Goal: Task Accomplishment & Management: Complete application form

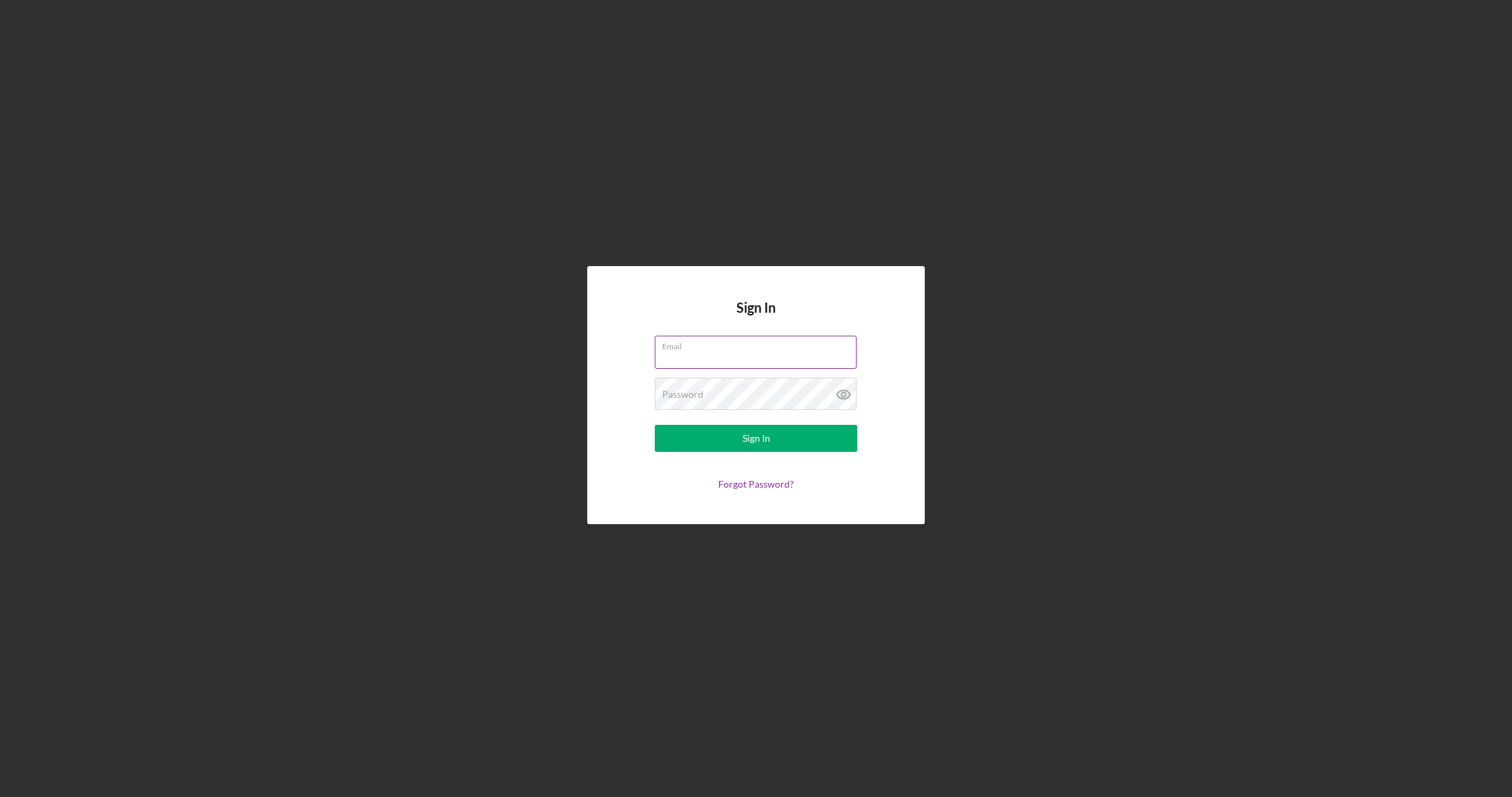
type input "[EMAIL_ADDRESS][DOMAIN_NAME]"
click at [756, 438] on button "Sign In" at bounding box center [756, 438] width 202 height 27
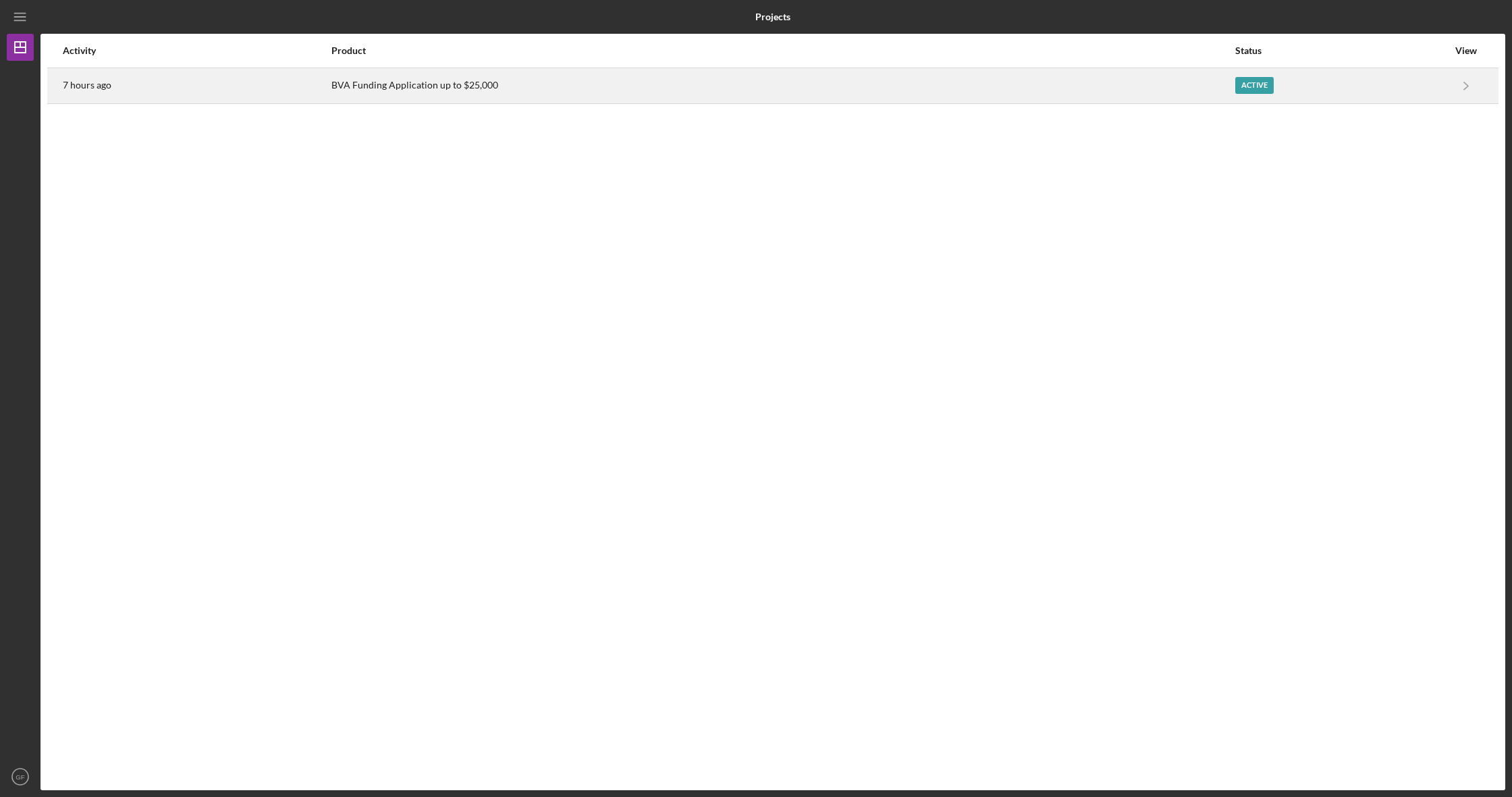
click at [1411, 84] on div "Active" at bounding box center [1341, 85] width 213 height 33
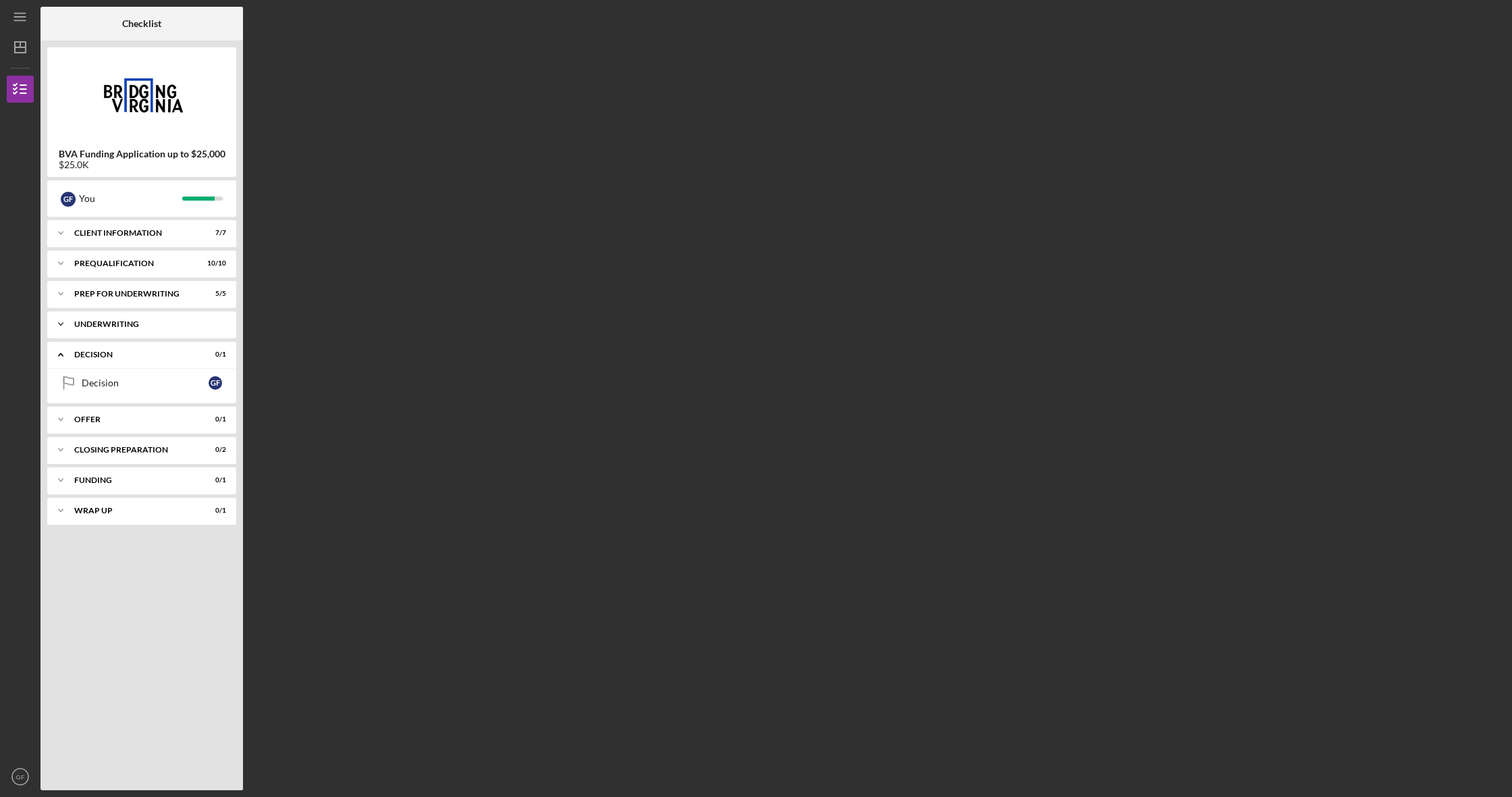
click at [147, 322] on div "Underwriting" at bounding box center [147, 324] width 145 height 8
click at [172, 292] on div "Prep for Underwriting" at bounding box center [147, 293] width 145 height 8
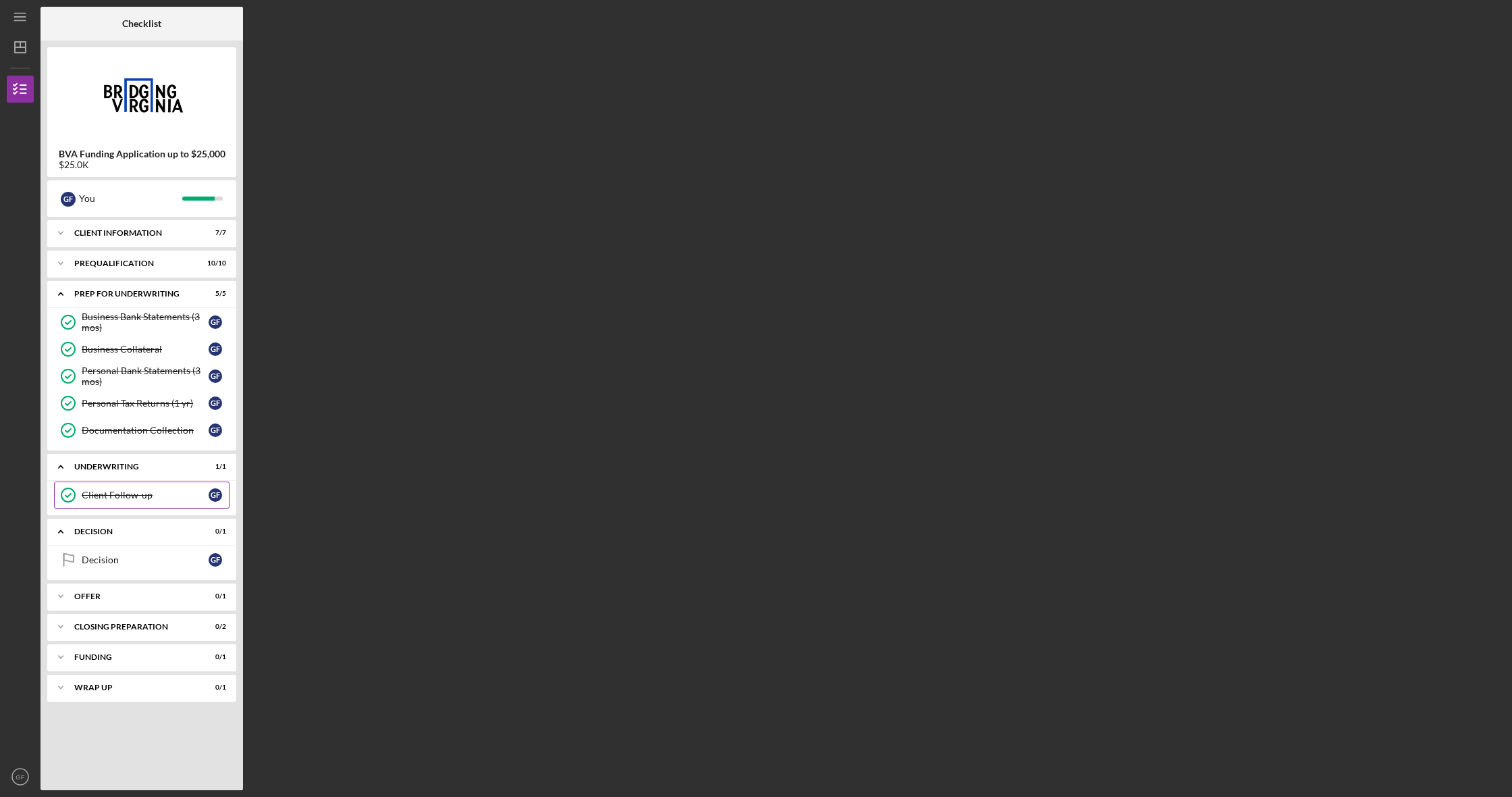
click at [154, 496] on div "Client Follow-up" at bounding box center [145, 494] width 127 height 10
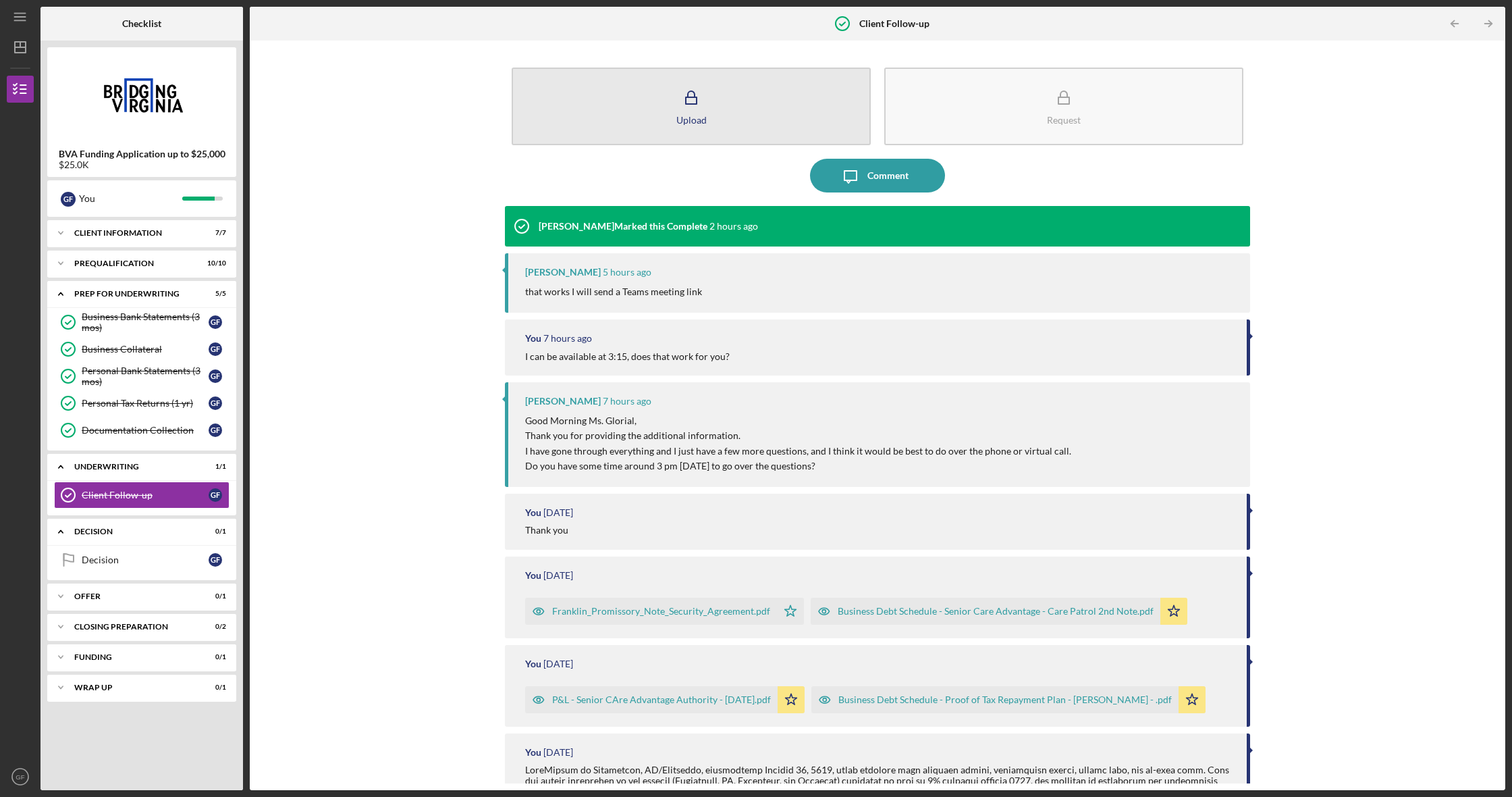
click at [707, 112] on button "Upload" at bounding box center [691, 106] width 359 height 77
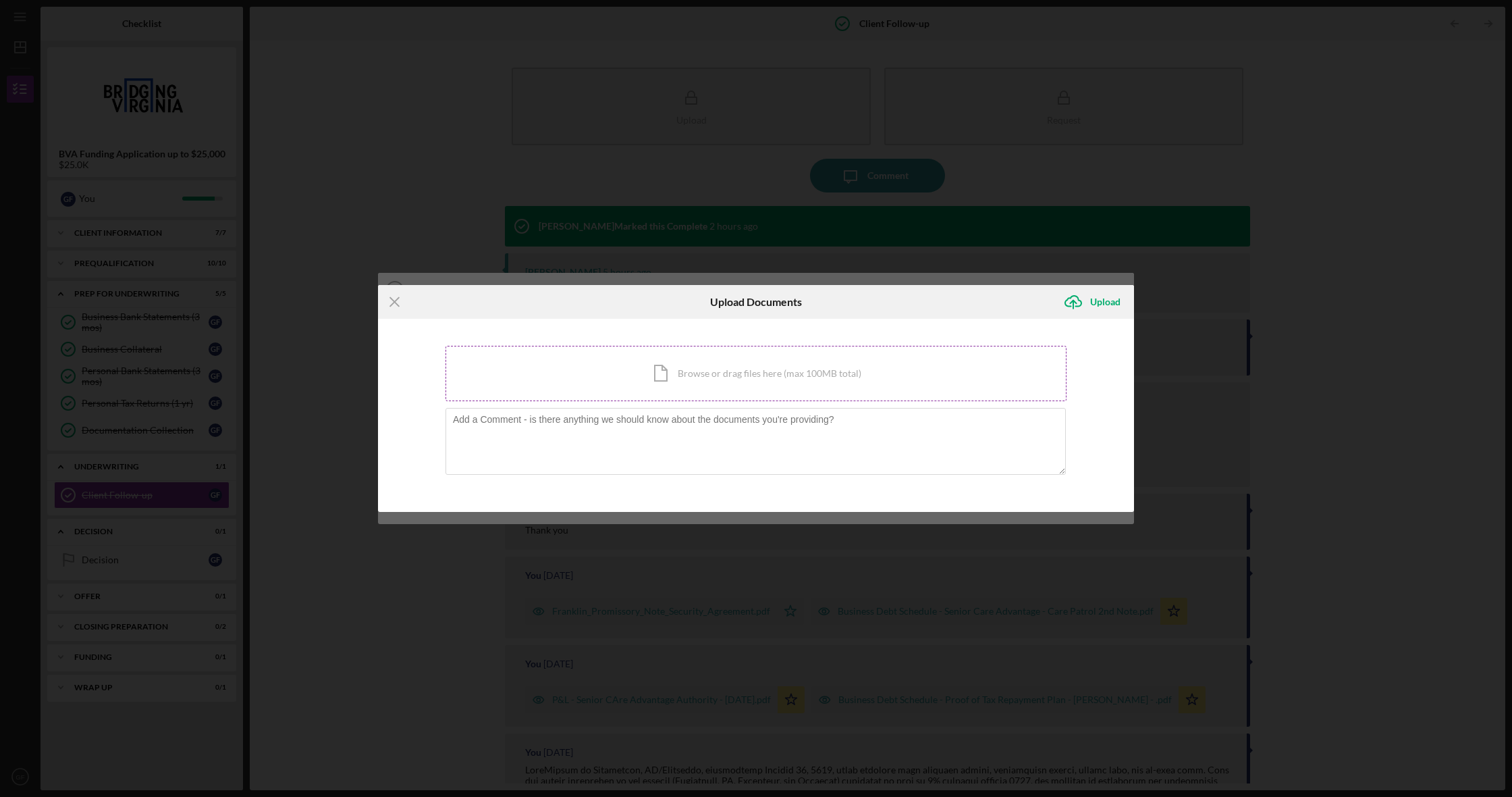
click at [730, 375] on div "Icon/Document Browse or drag files here (max 100MB total) Tap to choose files o…" at bounding box center [756, 373] width 621 height 55
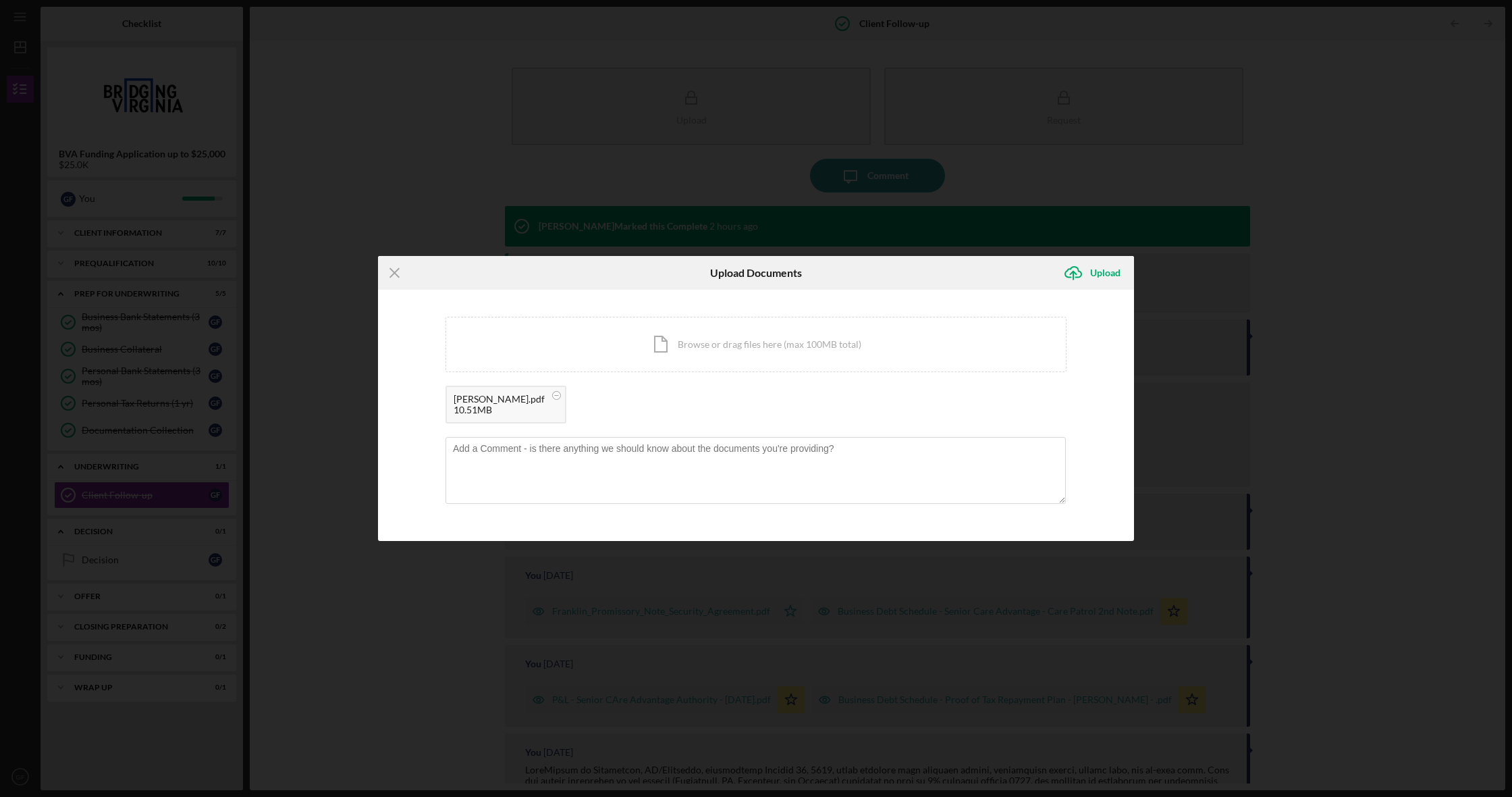
click at [509, 403] on div "[PERSON_NAME].pdf" at bounding box center [498, 398] width 91 height 10
click at [559, 410] on div "[PERSON_NAME].pdf 10.51MB" at bounding box center [506, 405] width 121 height 38
click at [506, 410] on div "10.51MB" at bounding box center [498, 409] width 91 height 10
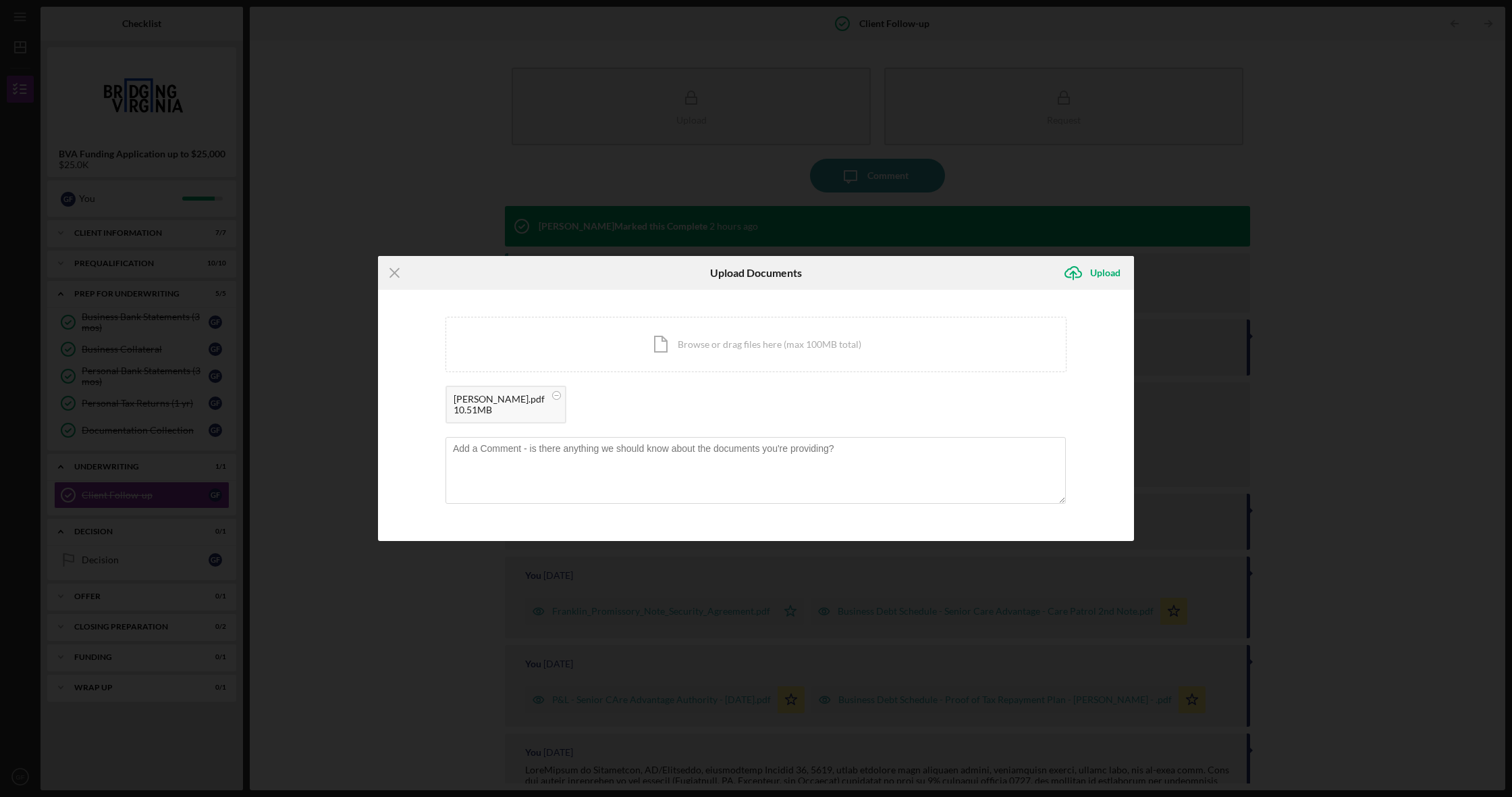
click at [693, 389] on div "[PERSON_NAME].pdf 10.51MB" at bounding box center [756, 408] width 621 height 45
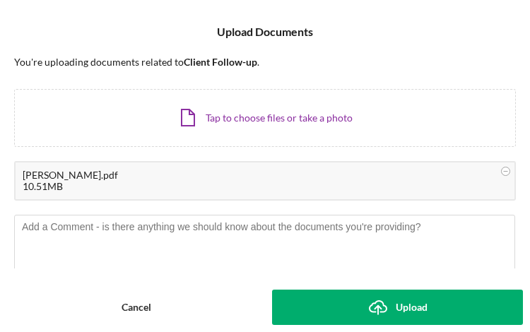
click at [407, 308] on div "Upload" at bounding box center [412, 307] width 32 height 35
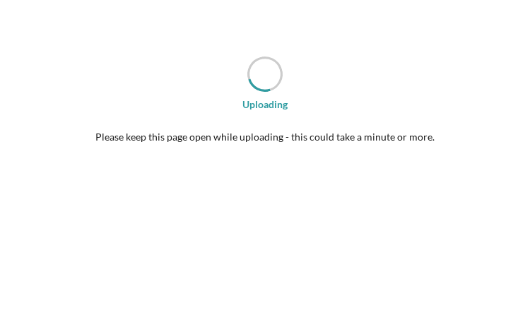
scroll to position [1478, 0]
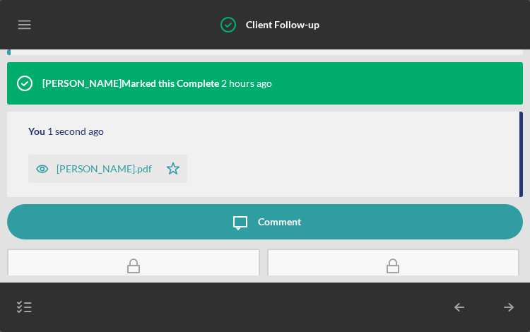
click at [296, 204] on div "Comment" at bounding box center [279, 221] width 43 height 35
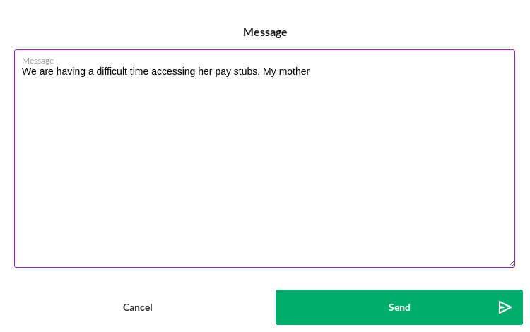
click at [271, 69] on textarea "We are having a difficult time accessing her pay stubs. My mother" at bounding box center [264, 159] width 501 height 219
click at [392, 73] on textarea "We are having a difficult time accessing her pay stubs. I think my mother" at bounding box center [264, 159] width 501 height 219
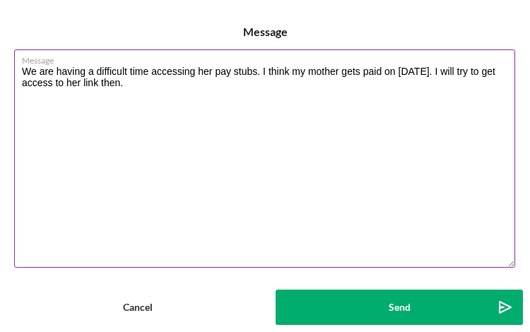
type textarea "We are having a difficult time accessing her pay stubs. I think my mother gets …"
click at [137, 66] on textarea "We are having a difficult time accessing her pay stubs. I think my mother gets …" at bounding box center [264, 159] width 501 height 219
click at [200, 70] on textarea "We are having a difficult time accessing her pay stubs. I think my mother gets …" at bounding box center [264, 159] width 501 height 219
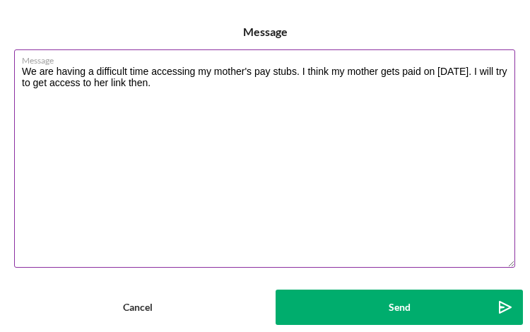
drag, startPoint x: 400, startPoint y: 71, endPoint x: 303, endPoint y: 69, distance: 96.9
click at [303, 69] on textarea "We are having a difficult time accessing my mother's pay stubs. I think my moth…" at bounding box center [264, 159] width 501 height 219
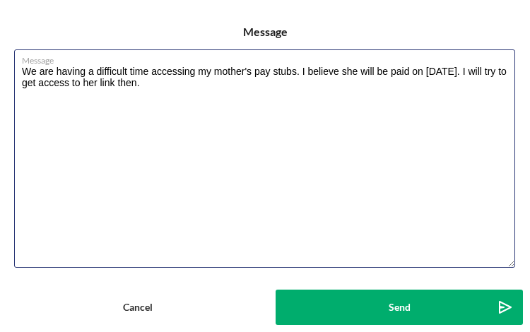
type textarea "We are having a difficult time accessing my mother's pay stubs. I believe she w…"
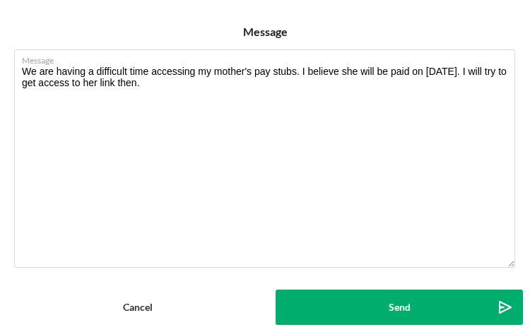
click at [426, 302] on button "Send Icon/icon-invite-send" at bounding box center [400, 307] width 248 height 35
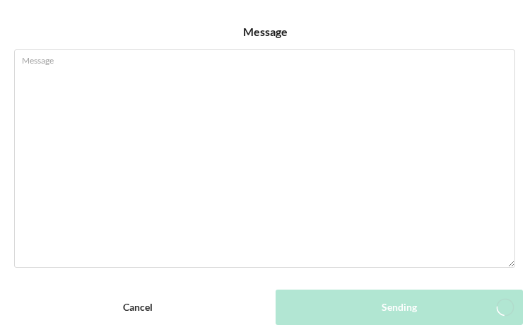
scroll to position [1554, 0]
